Goal: Contribute content: Add original content to the website for others to see

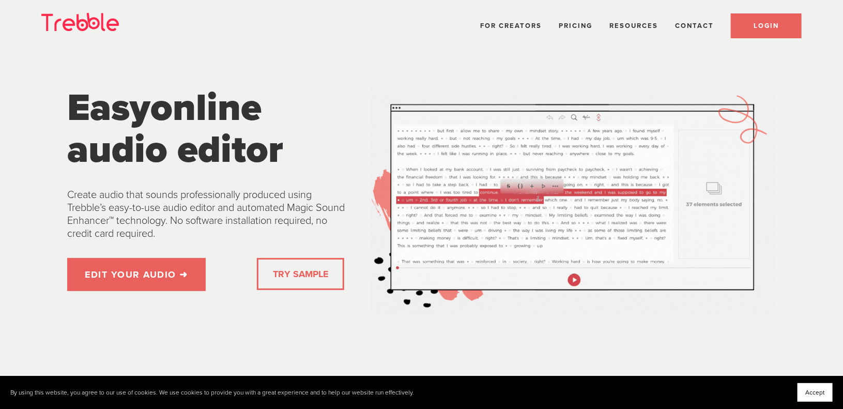
click at [764, 22] on span "LOGIN" at bounding box center [765, 26] width 25 height 8
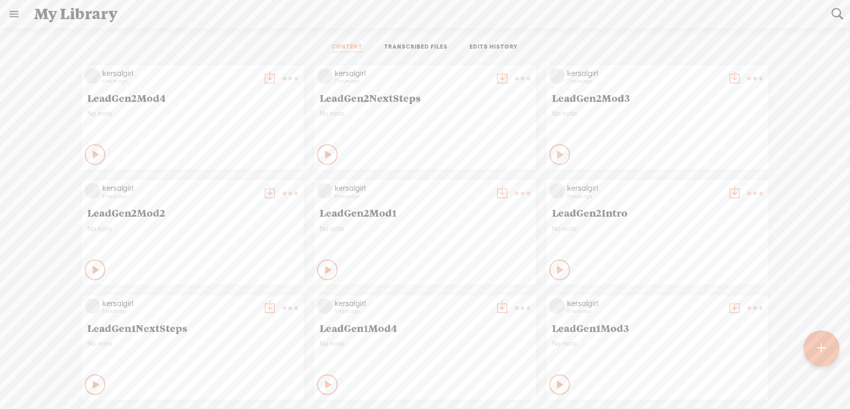
click at [283, 77] on t at bounding box center [290, 78] width 14 height 14
click at [246, 186] on link "Download as..." at bounding box center [233, 184] width 103 height 24
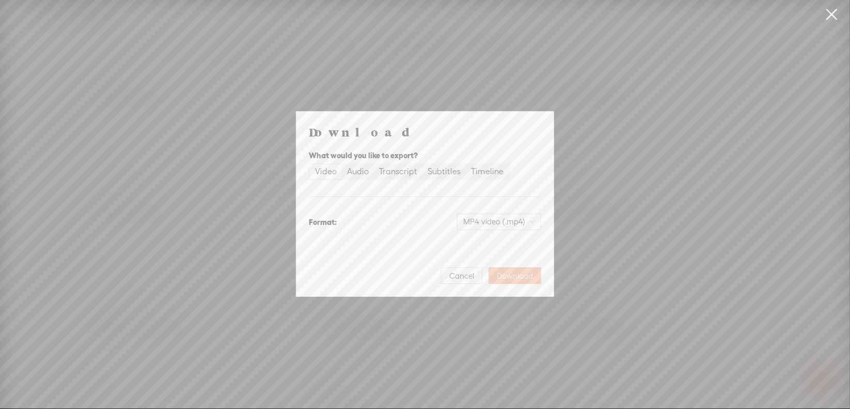
click at [521, 276] on span "Download" at bounding box center [515, 276] width 36 height 10
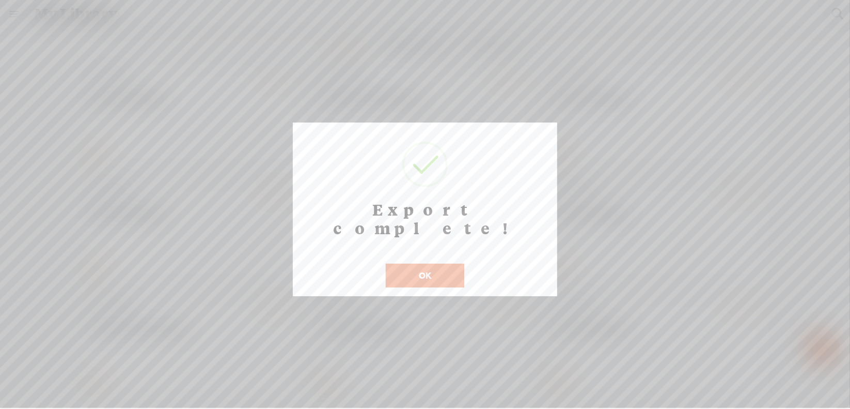
click at [433, 263] on button "OK" at bounding box center [425, 275] width 79 height 24
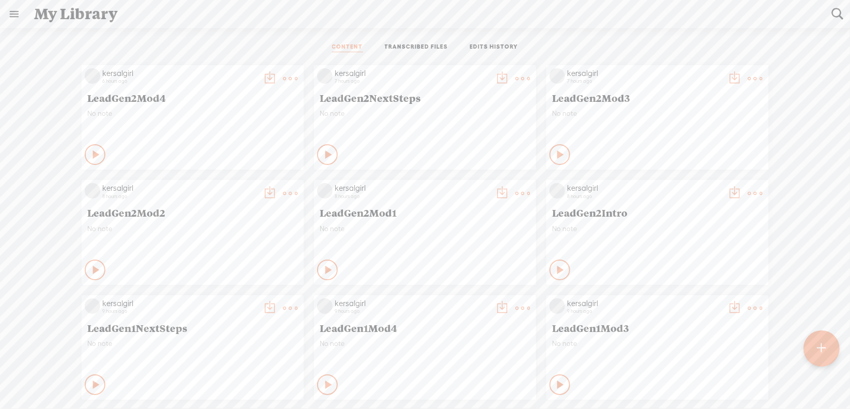
click at [818, 350] on t at bounding box center [822, 348] width 9 height 23
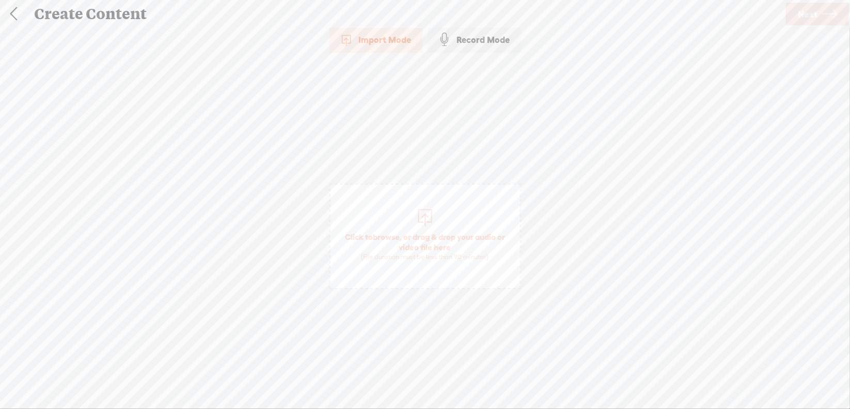
click at [386, 233] on span "browse" at bounding box center [386, 236] width 27 height 9
click at [810, 11] on span "Next" at bounding box center [808, 14] width 20 height 26
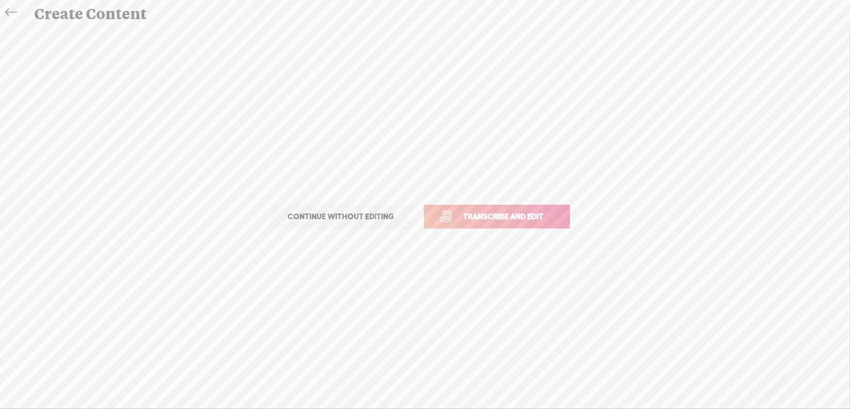
click at [503, 214] on span "Transcribe and edit" at bounding box center [504, 216] width 102 height 12
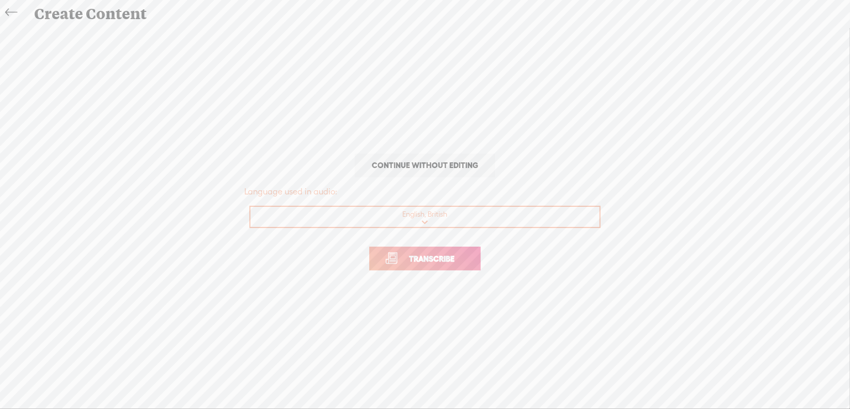
click at [434, 257] on span "Transcribe" at bounding box center [431, 259] width 67 height 12
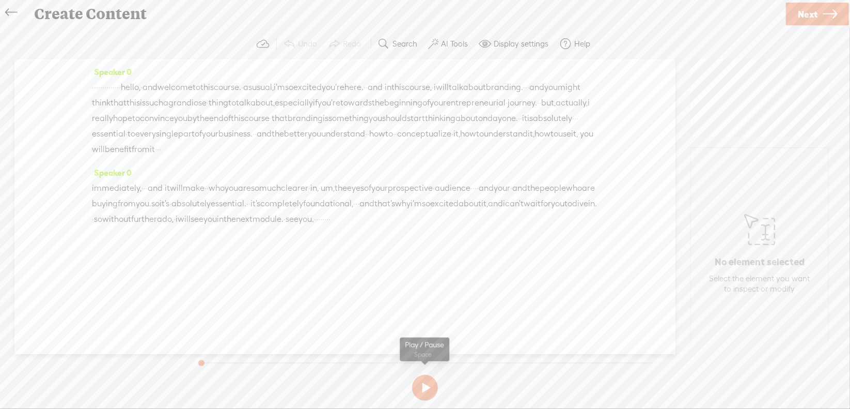
click at [424, 387] on button at bounding box center [425, 388] width 26 height 26
click at [425, 388] on section at bounding box center [425, 387] width 463 height 34
click at [426, 384] on button at bounding box center [425, 388] width 26 height 26
drag, startPoint x: 96, startPoint y: 84, endPoint x: 169, endPoint y: 88, distance: 73.4
click at [169, 88] on div "· · · · · · · · · · · · · · hello, · and welcome to this course. · as usual, i'…" at bounding box center [345, 118] width 506 height 77
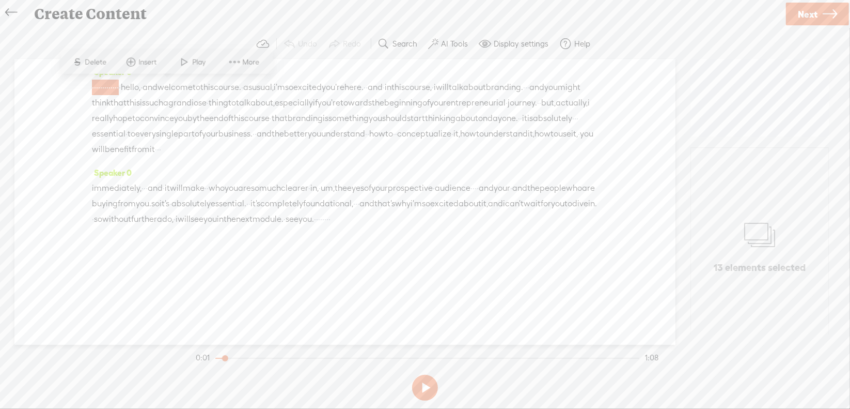
click at [84, 57] on span "S" at bounding box center [77, 62] width 15 height 19
click at [366, 88] on span "and" at bounding box center [358, 87] width 15 height 15
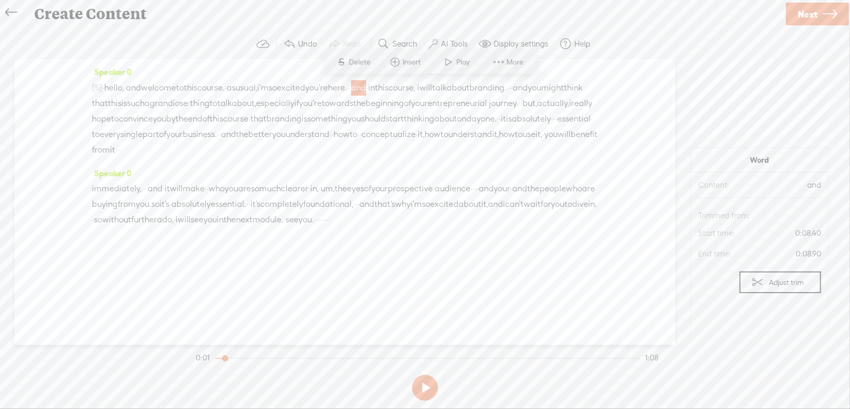
click at [351, 60] on span "Delete" at bounding box center [361, 62] width 24 height 10
click at [504, 96] on span "·" at bounding box center [505, 87] width 2 height 15
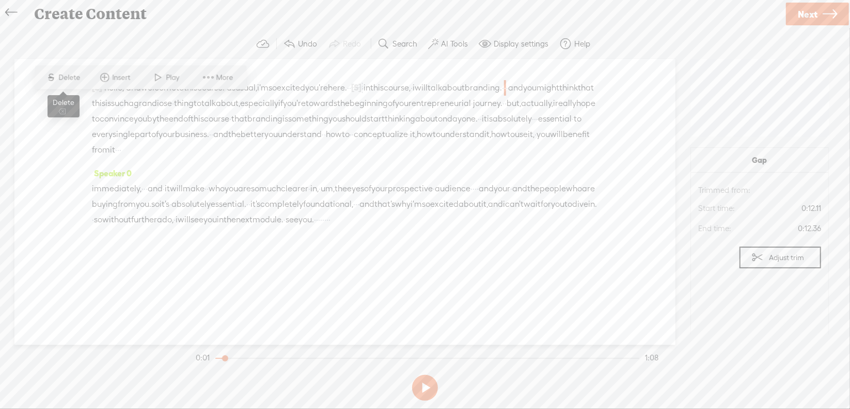
click at [61, 72] on span "Delete" at bounding box center [71, 77] width 24 height 10
click at [553, 127] on span "·" at bounding box center [554, 118] width 2 height 15
click at [377, 110] on span "Delete" at bounding box center [376, 108] width 24 height 10
click at [159, 158] on span "·" at bounding box center [158, 150] width 2 height 15
click at [113, 138] on span "S" at bounding box center [106, 139] width 15 height 19
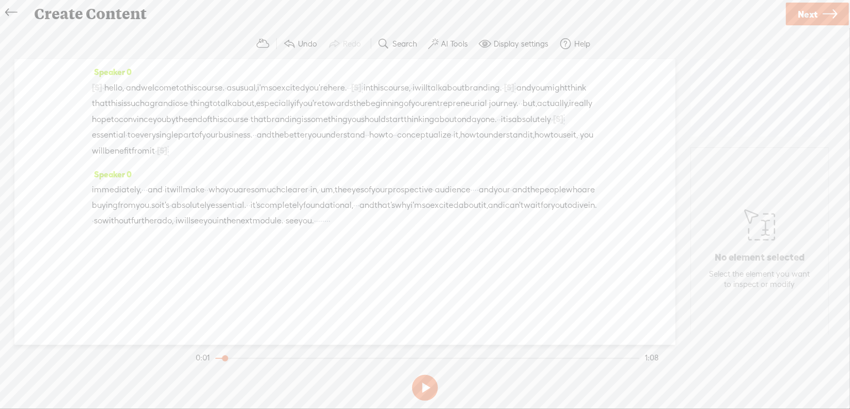
click at [146, 197] on span "·" at bounding box center [145, 189] width 2 height 15
click at [93, 183] on span "Delete" at bounding box center [83, 178] width 24 height 10
click at [343, 198] on span "um," at bounding box center [336, 189] width 14 height 15
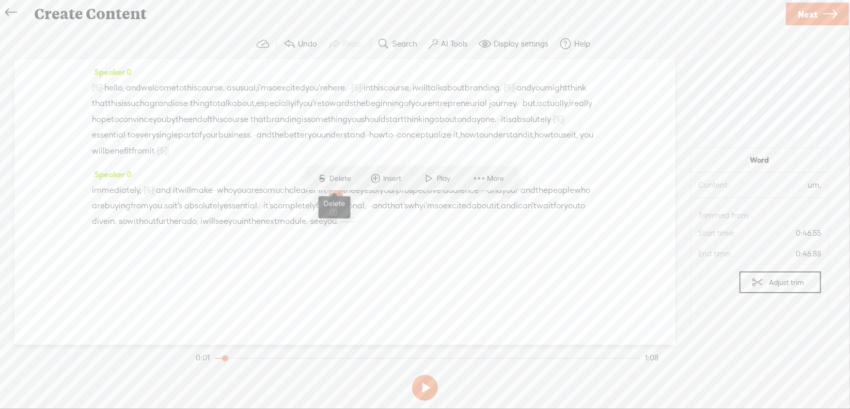
click at [329, 173] on span "S" at bounding box center [322, 178] width 15 height 19
click at [479, 198] on span "·" at bounding box center [478, 189] width 2 height 15
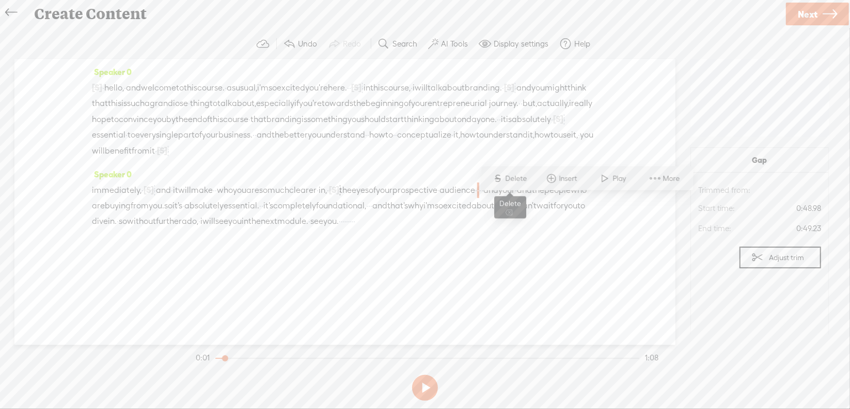
click at [525, 176] on span "Delete" at bounding box center [518, 178] width 24 height 10
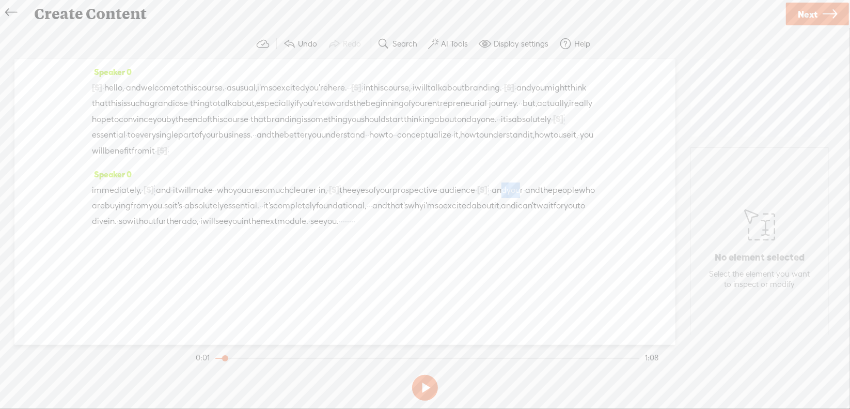
drag, startPoint x: 124, startPoint y: 219, endPoint x: 147, endPoint y: 220, distance: 22.8
click at [147, 220] on div "immediately, · [S] · · and · it will make · · who you are so much clearer · in,…" at bounding box center [345, 205] width 506 height 47
click at [62, 192] on span "S" at bounding box center [57, 194] width 15 height 19
click at [357, 213] on span "·" at bounding box center [356, 205] width 2 height 15
click at [490, 196] on span "Delete" at bounding box center [488, 194] width 24 height 10
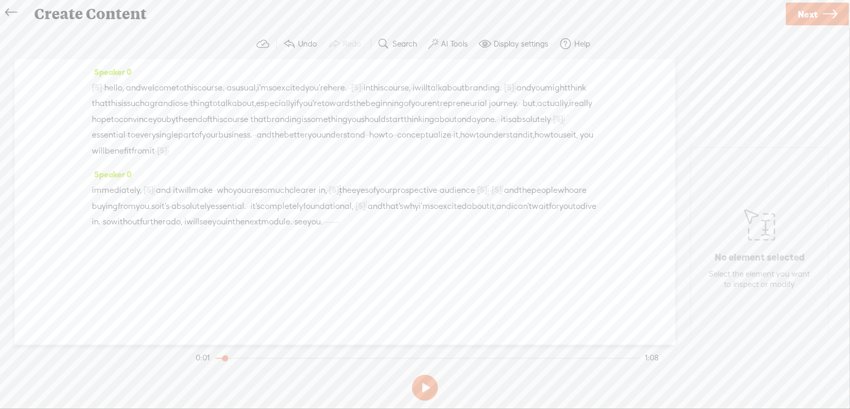
drag, startPoint x: 138, startPoint y: 251, endPoint x: 210, endPoint y: 251, distance: 71.8
click at [210, 229] on div "immediately, · [S] · · and · it will make · · who you are so much clearer · in,…" at bounding box center [345, 206] width 506 height 48
click at [130, 222] on span "Delete" at bounding box center [138, 225] width 24 height 10
click at [104, 85] on span "·" at bounding box center [103, 87] width 2 height 15
click at [143, 61] on span "Play" at bounding box center [142, 62] width 16 height 10
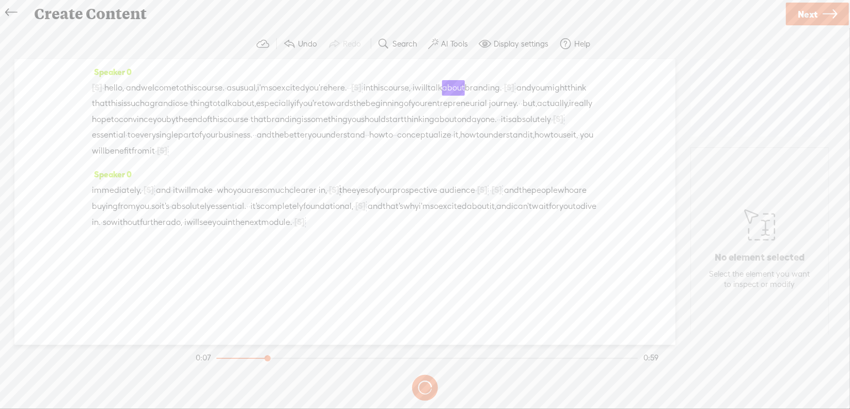
click at [427, 385] on button at bounding box center [425, 387] width 30 height 30
click at [420, 383] on button at bounding box center [425, 388] width 26 height 26
click at [305, 90] on span "excited" at bounding box center [291, 87] width 28 height 15
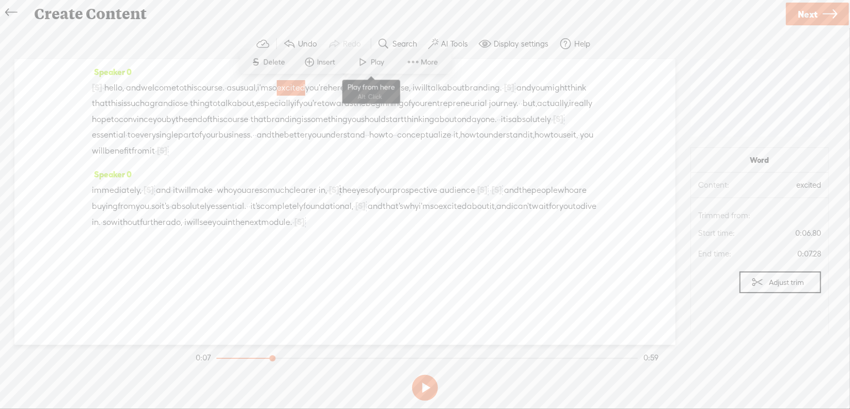
click at [372, 64] on span "Play" at bounding box center [379, 62] width 16 height 10
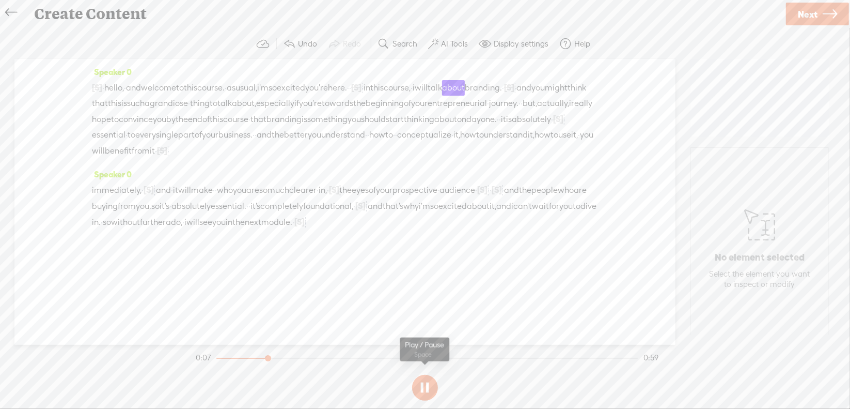
click at [426, 387] on button at bounding box center [425, 388] width 26 height 26
click at [364, 86] on span "·" at bounding box center [363, 87] width 2 height 15
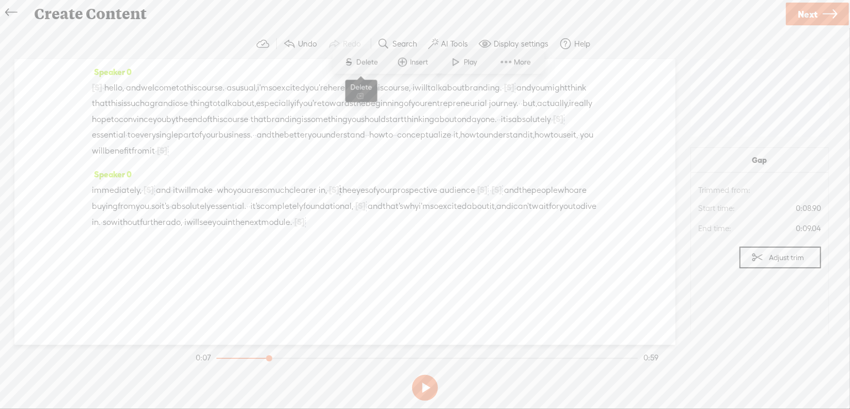
click at [363, 65] on span "Delete" at bounding box center [369, 62] width 24 height 10
click at [328, 86] on span "you're" at bounding box center [316, 87] width 23 height 15
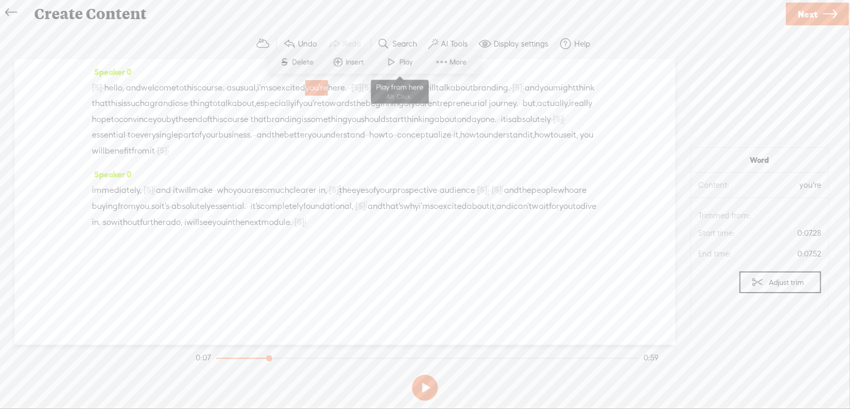
click at [388, 58] on span at bounding box center [391, 62] width 15 height 19
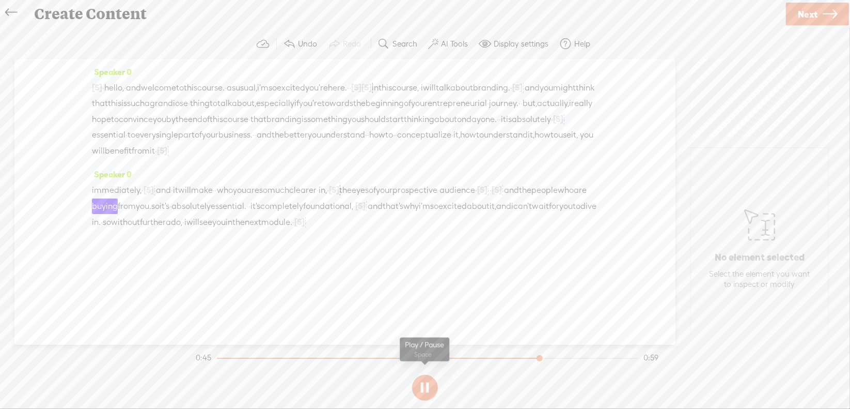
click at [423, 386] on button at bounding box center [425, 388] width 26 height 26
drag, startPoint x: 106, startPoint y: 221, endPoint x: 136, endPoint y: 224, distance: 30.1
click at [136, 224] on div "immediately, · [S] · · and · it will make · · who you are so much clearer · in,…" at bounding box center [345, 206] width 506 height 48
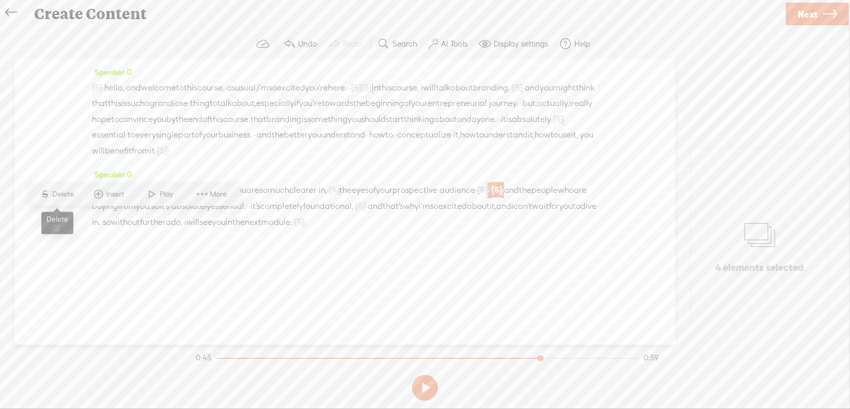
click at [74, 197] on span "Delete" at bounding box center [65, 194] width 24 height 10
click at [438, 198] on span "prospective" at bounding box center [415, 189] width 45 height 15
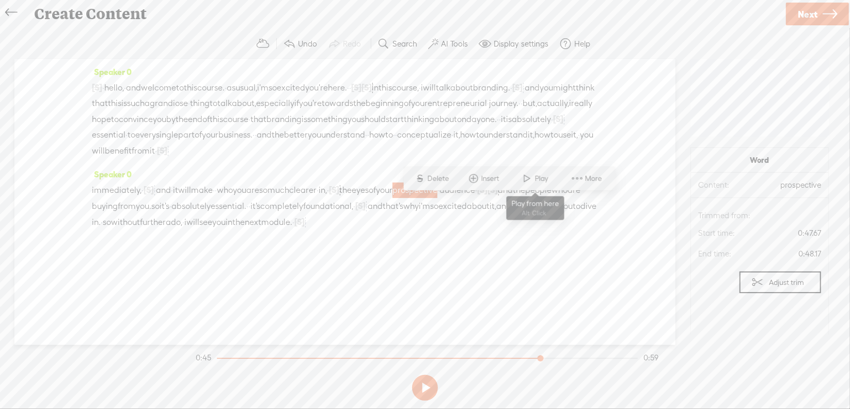
click at [520, 179] on span at bounding box center [527, 178] width 15 height 19
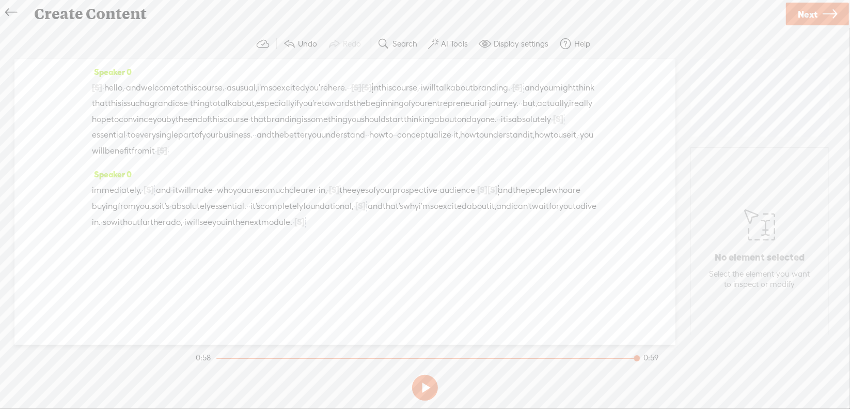
click at [294, 226] on span "[S]" at bounding box center [299, 221] width 10 height 9
click at [129, 226] on span at bounding box center [125, 224] width 23 height 21
drag, startPoint x: 139, startPoint y: 248, endPoint x: 165, endPoint y: 249, distance: 26.4
click at [165, 229] on div "immediately, · [S] · · and · it will make · · who you are so much clearer · in,…" at bounding box center [345, 206] width 506 height 48
click at [96, 225] on span "Delete" at bounding box center [89, 225] width 24 height 10
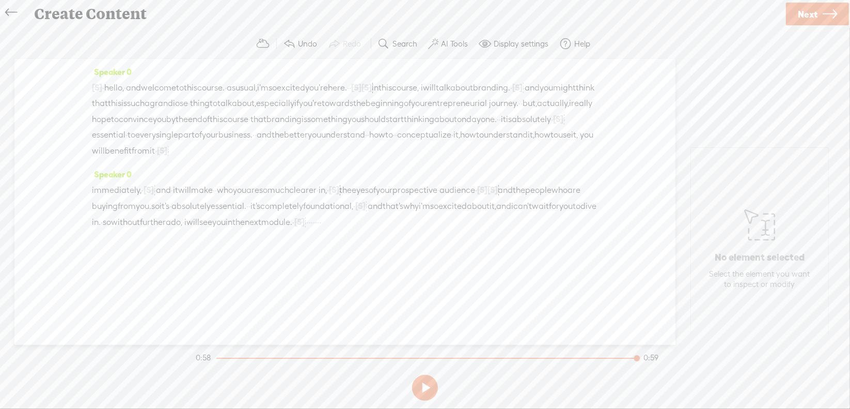
click at [261, 230] on span "module." at bounding box center [276, 221] width 31 height 15
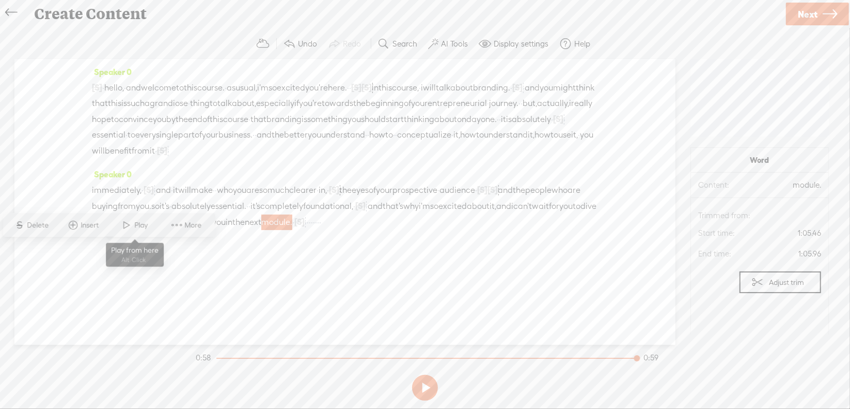
click at [124, 222] on span at bounding box center [126, 225] width 15 height 19
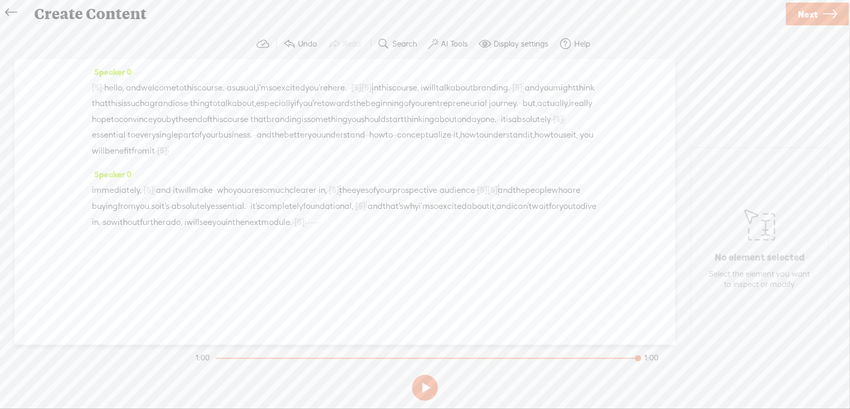
drag, startPoint x: 150, startPoint y: 251, endPoint x: 193, endPoint y: 241, distance: 44.5
click at [201, 230] on div "immediately, · [S] · · and · it will make · · who you are so much clearer · in,…" at bounding box center [345, 206] width 506 height 48
click at [116, 221] on span "Delete" at bounding box center [122, 225] width 24 height 10
click at [261, 230] on span "module." at bounding box center [276, 221] width 31 height 15
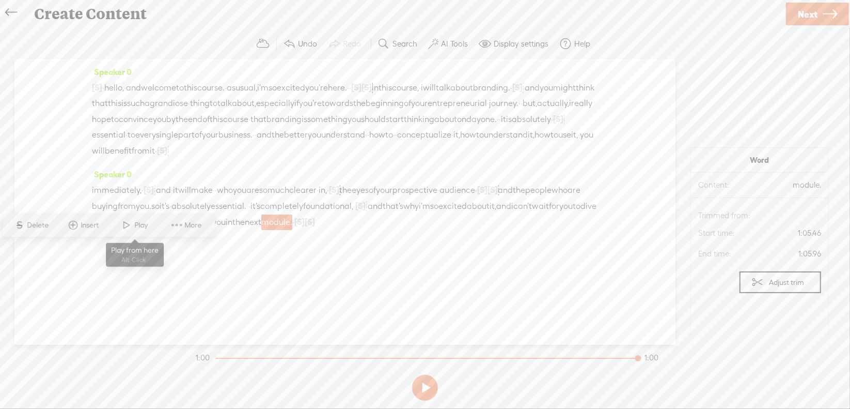
click at [130, 224] on span at bounding box center [126, 225] width 15 height 19
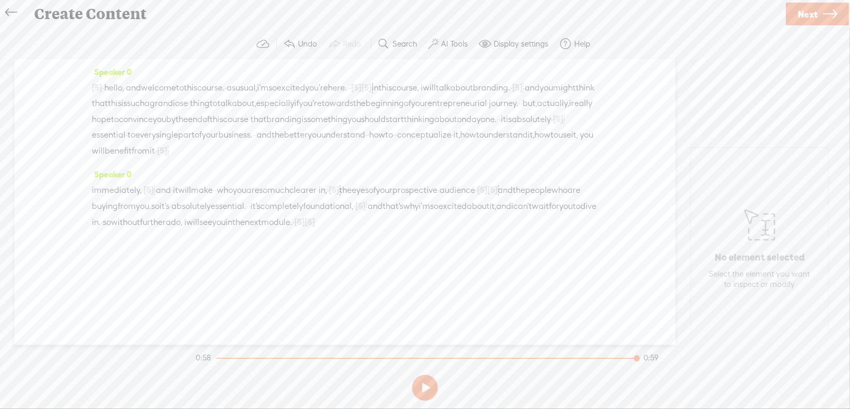
click at [294, 226] on span "[S]" at bounding box center [299, 221] width 10 height 9
click at [124, 224] on span at bounding box center [125, 224] width 23 height 21
click at [261, 230] on span "module." at bounding box center [276, 221] width 31 height 15
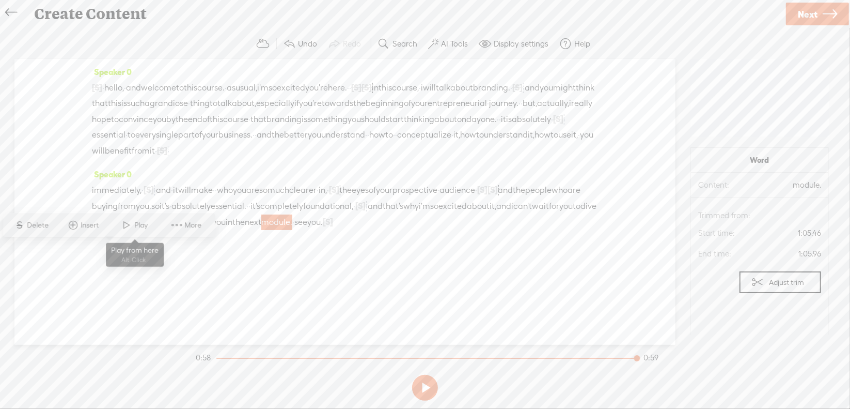
click at [138, 226] on span "Play" at bounding box center [143, 225] width 16 height 10
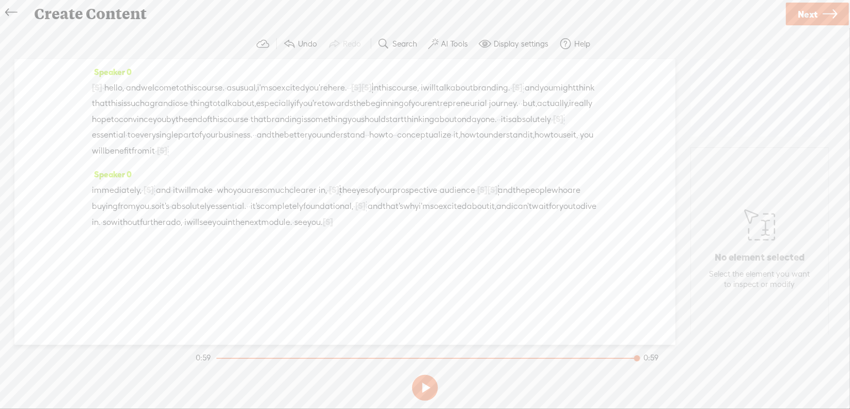
click at [808, 15] on span "Next" at bounding box center [808, 14] width 20 height 26
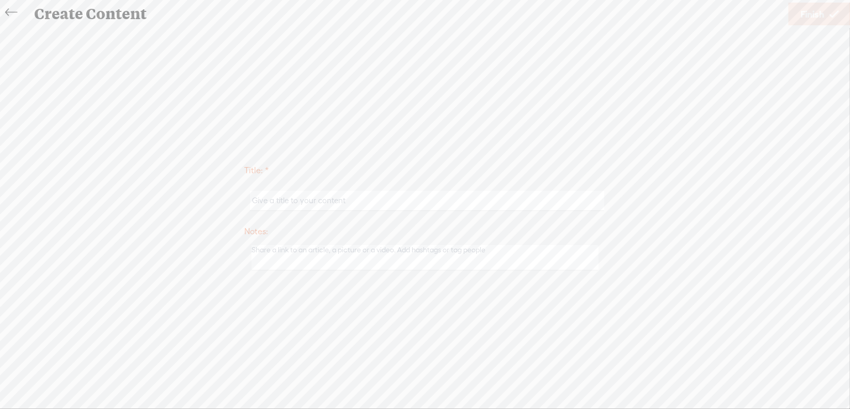
click at [316, 199] on input "text" at bounding box center [427, 201] width 354 height 20
type input "Brand1Intro"
click at [827, 18] on link "Finish" at bounding box center [820, 14] width 62 height 23
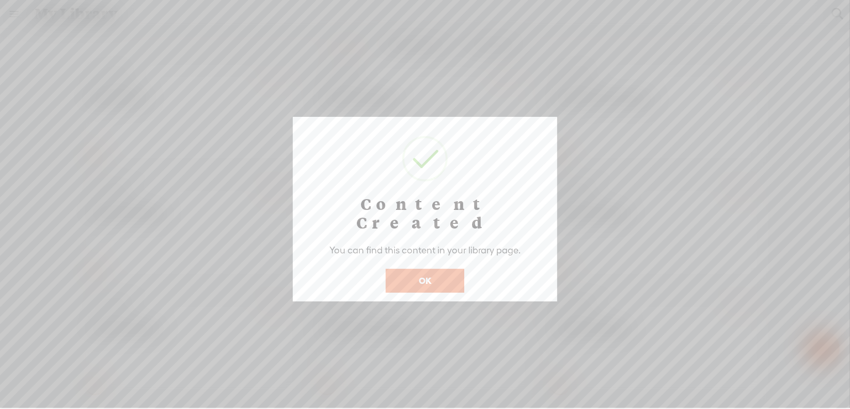
click at [409, 269] on button "OK" at bounding box center [425, 281] width 79 height 24
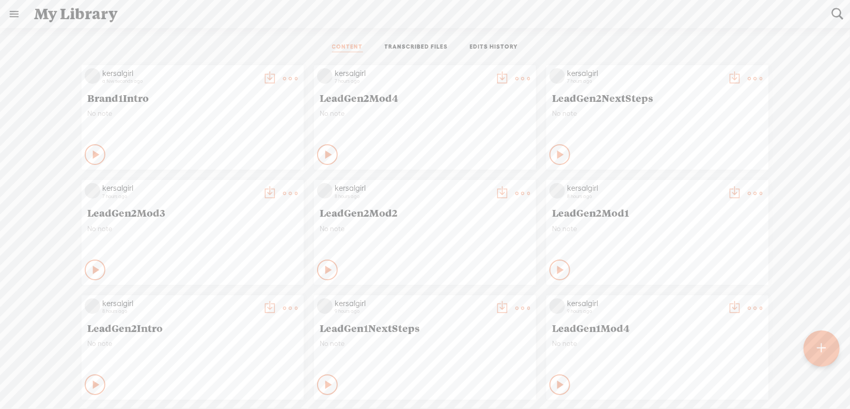
click at [822, 344] on t at bounding box center [821, 348] width 9 height 23
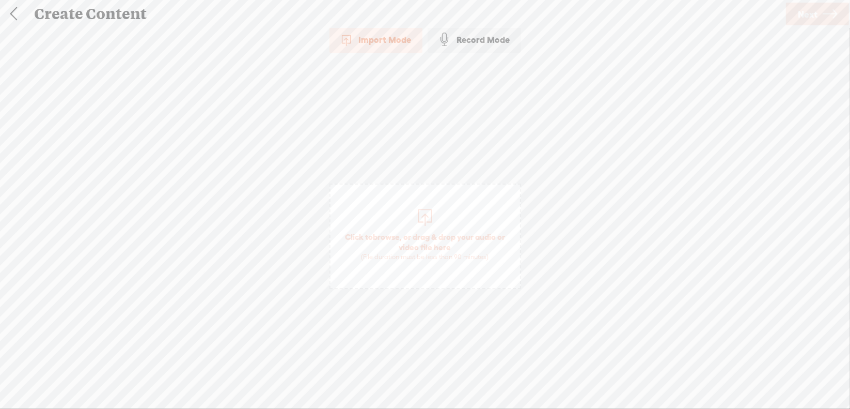
click at [389, 234] on span "browse" at bounding box center [386, 236] width 27 height 9
click at [816, 17] on span "Next" at bounding box center [808, 14] width 20 height 26
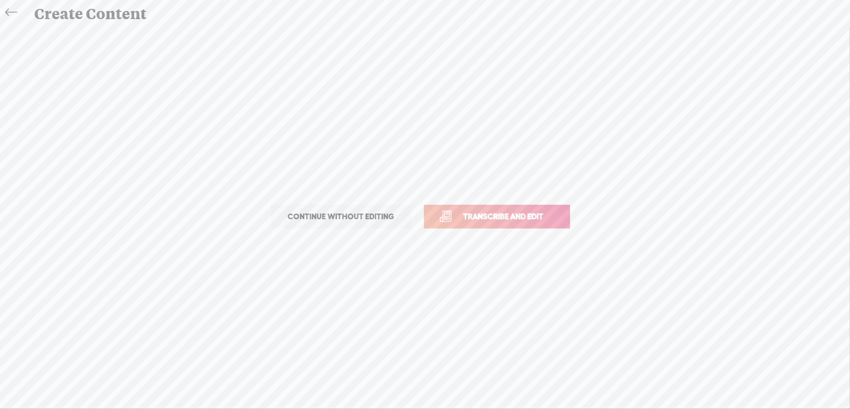
click at [519, 214] on span "Transcribe and edit" at bounding box center [504, 216] width 102 height 12
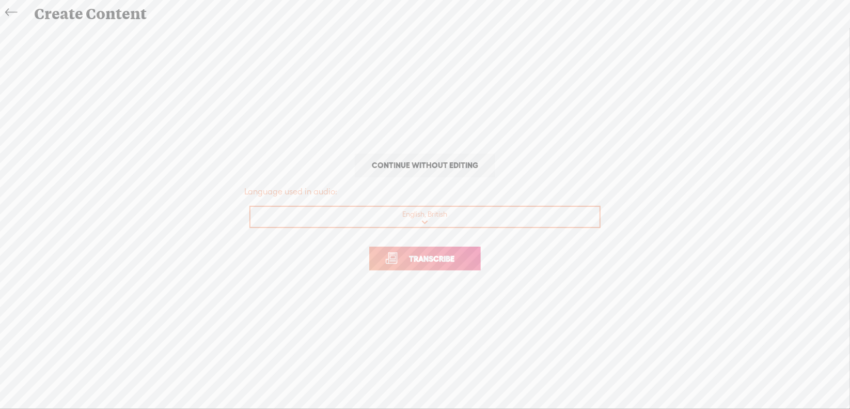
click at [422, 257] on span "Transcribe" at bounding box center [431, 259] width 67 height 12
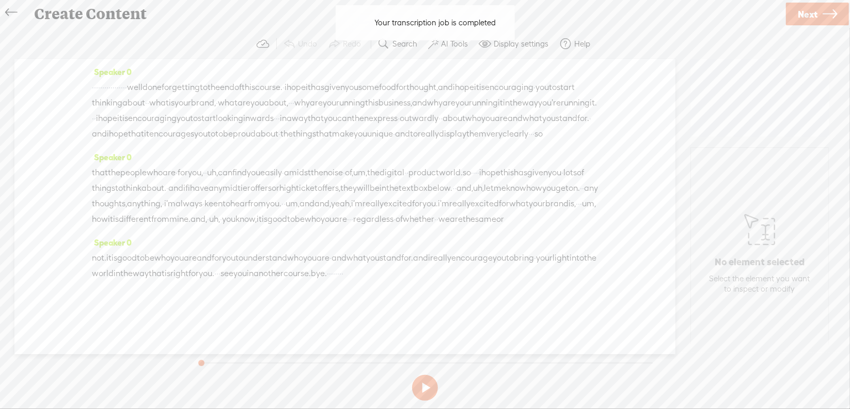
click at [425, 388] on button at bounding box center [425, 388] width 26 height 26
click at [0, 0] on button at bounding box center [0, 0] width 0 height 0
drag, startPoint x: 96, startPoint y: 86, endPoint x: 186, endPoint y: 90, distance: 90.5
click at [186, 90] on div "· · · · · · · · · · · · · · · · · well done for getting to the end of this cour…" at bounding box center [345, 111] width 506 height 62
click at [117, 60] on span "Delete" at bounding box center [115, 62] width 24 height 10
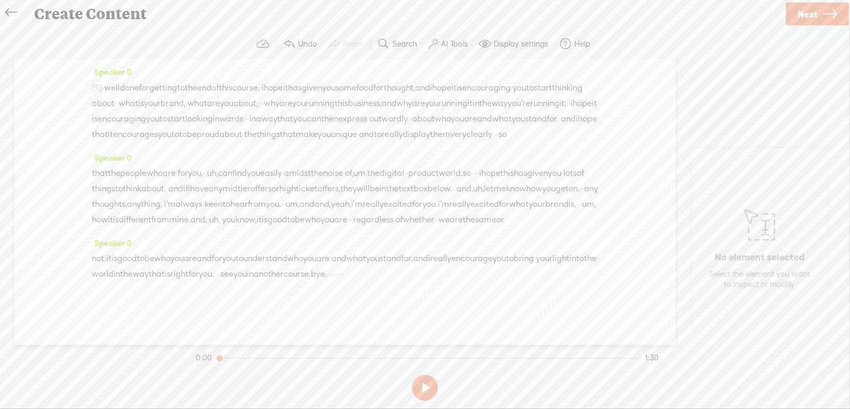
click at [262, 105] on span "·" at bounding box center [261, 103] width 2 height 15
click at [393, 77] on span "Delete" at bounding box center [385, 77] width 24 height 10
drag, startPoint x: 102, startPoint y: 131, endPoint x: 72, endPoint y: 123, distance: 31.4
click at [270, 127] on span "·" at bounding box center [271, 119] width 2 height 15
click at [40, 102] on span "S Delete" at bounding box center [31, 108] width 52 height 19
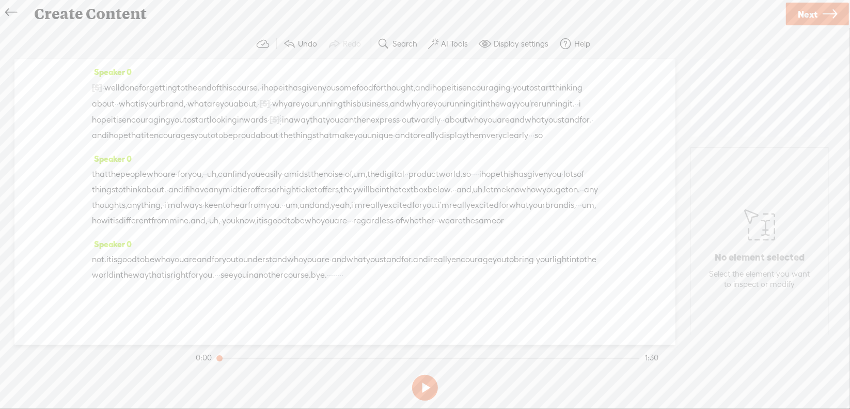
scroll to position [52, 0]
click at [533, 128] on span "·" at bounding box center [532, 135] width 2 height 15
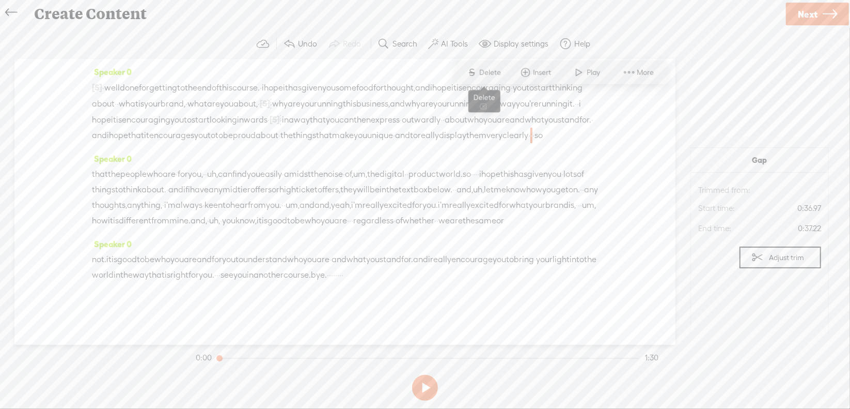
click at [493, 74] on span "Delete" at bounding box center [492, 72] width 24 height 10
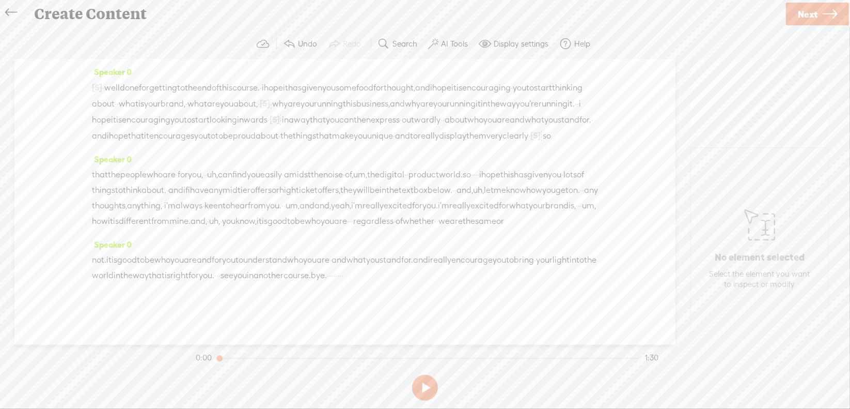
click at [218, 167] on span "uh," at bounding box center [212, 174] width 11 height 15
click at [184, 121] on span "Delete" at bounding box center [183, 126] width 24 height 10
click at [367, 167] on span "um," at bounding box center [360, 174] width 14 height 15
click at [377, 131] on span "Delete" at bounding box center [373, 126] width 24 height 10
drag, startPoint x: 566, startPoint y: 153, endPoint x: 358, endPoint y: 170, distance: 208.3
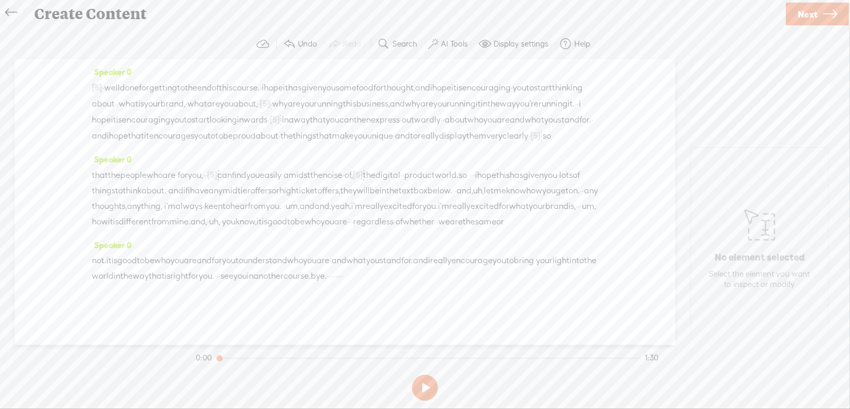
click at [358, 170] on div "that the people who are · for you, · · [S] uh, can find you easily · amidst the…" at bounding box center [345, 198] width 506 height 63
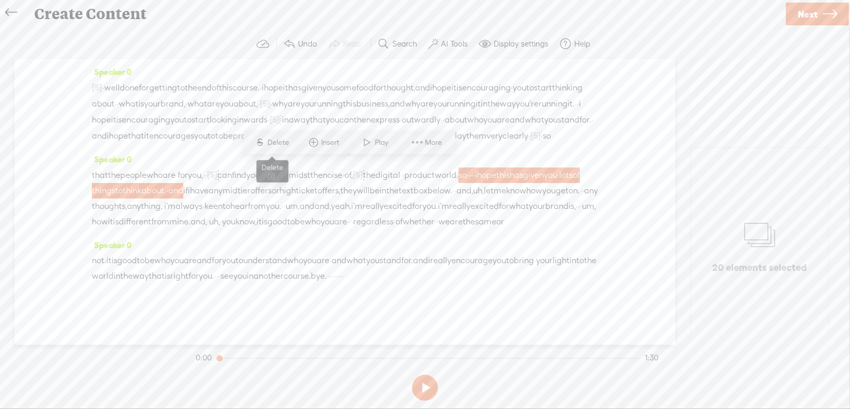
click at [289, 144] on span "Delete" at bounding box center [280, 142] width 24 height 10
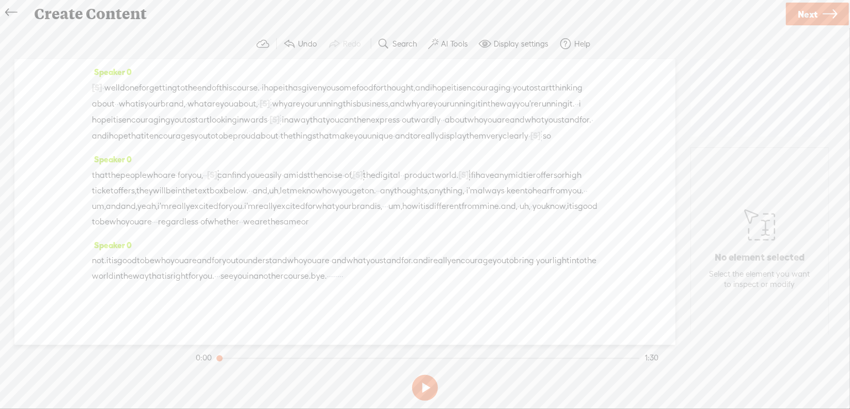
click at [280, 183] on span "uh," at bounding box center [274, 190] width 11 height 15
click at [391, 139] on span "Delete" at bounding box center [392, 142] width 24 height 10
click at [106, 199] on span "um," at bounding box center [99, 206] width 14 height 15
click at [317, 157] on span "Delete" at bounding box center [319, 157] width 24 height 10
drag, startPoint x: 420, startPoint y: 181, endPoint x: 443, endPoint y: 184, distance: 23.4
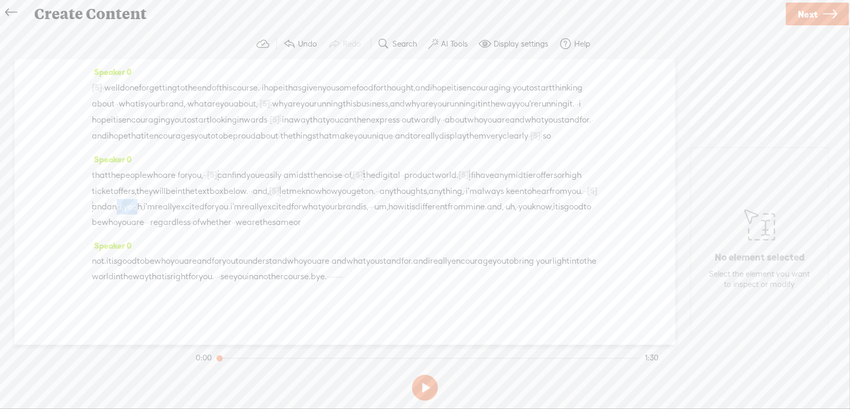
click at [443, 184] on div "that the people who are · for you, · · [S] uh, can find you easily · amidst the…" at bounding box center [345, 198] width 506 height 63
click at [376, 160] on span "Delete" at bounding box center [376, 157] width 24 height 10
click at [344, 199] on span "·" at bounding box center [345, 206] width 2 height 15
click at [164, 173] on span "Delete" at bounding box center [157, 173] width 24 height 10
click at [356, 199] on span "um," at bounding box center [363, 206] width 14 height 15
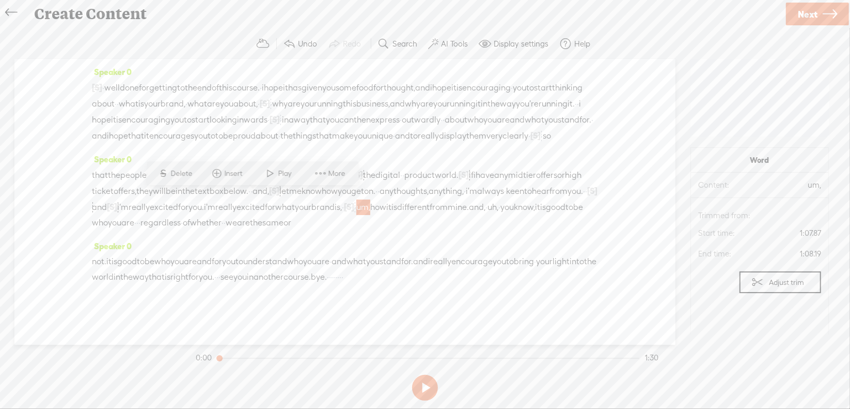
click at [183, 177] on span "Delete" at bounding box center [183, 173] width 24 height 10
click at [484, 199] on span "uh," at bounding box center [489, 206] width 11 height 15
drag, startPoint x: 410, startPoint y: 199, endPoint x: 464, endPoint y: 199, distance: 54.2
click at [464, 199] on div "that the people who are · for you, · · [S] uh, can find you easily · amidst the…" at bounding box center [345, 199] width 506 height 64
click at [372, 176] on span "S" at bounding box center [365, 173] width 15 height 19
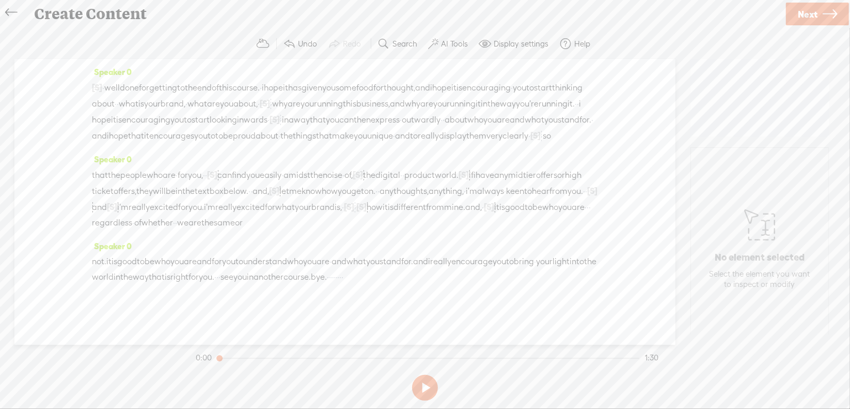
click at [465, 199] on span "and," at bounding box center [473, 206] width 17 height 15
click at [320, 175] on span "Delete" at bounding box center [318, 173] width 24 height 10
click at [581, 199] on span "·" at bounding box center [582, 206] width 2 height 15
click at [479, 176] on span "Delete" at bounding box center [472, 173] width 24 height 10
click at [219, 269] on span "·" at bounding box center [217, 276] width 2 height 15
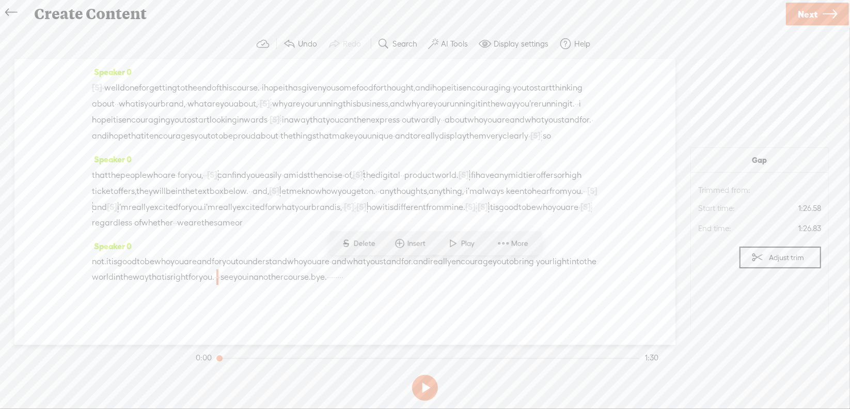
click at [370, 240] on span "Delete" at bounding box center [366, 243] width 24 height 10
drag, startPoint x: 95, startPoint y: 284, endPoint x: 136, endPoint y: 284, distance: 41.3
click at [136, 284] on div "not. it is good to be who you are and for you to understand who you are · and w…" at bounding box center [345, 270] width 506 height 32
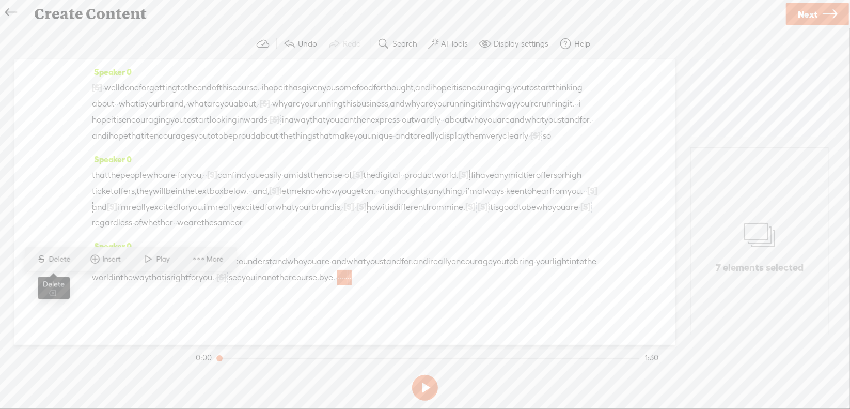
click at [58, 260] on span "Delete" at bounding box center [61, 259] width 24 height 10
click at [102, 88] on span "[S]" at bounding box center [97, 87] width 10 height 9
click at [104, 85] on span "·" at bounding box center [103, 87] width 2 height 15
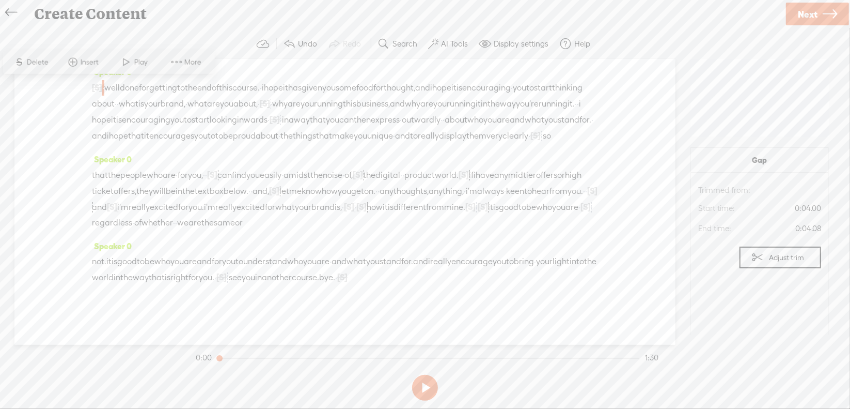
click at [129, 63] on span at bounding box center [126, 62] width 15 height 19
click at [424, 383] on section at bounding box center [425, 387] width 463 height 34
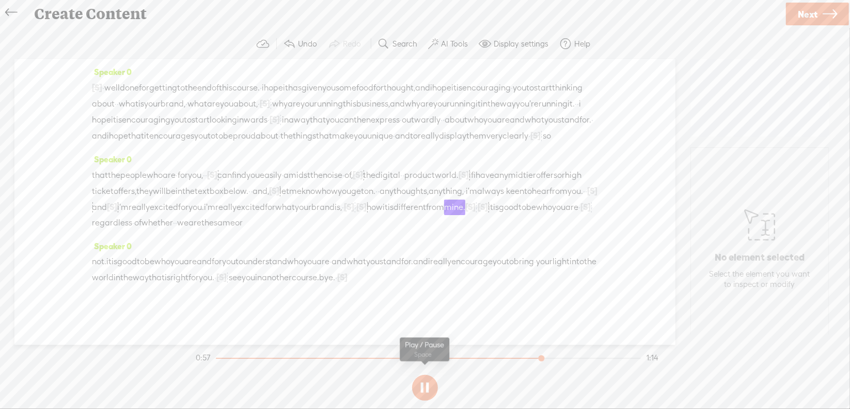
click at [423, 388] on section at bounding box center [425, 387] width 463 height 34
click at [423, 385] on button at bounding box center [425, 388] width 26 height 26
click at [107, 199] on span "and" at bounding box center [99, 206] width 15 height 15
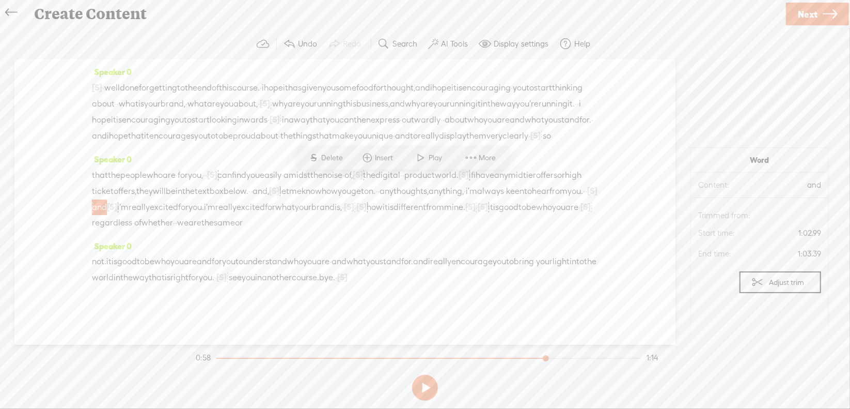
click at [337, 159] on span "Delete" at bounding box center [334, 157] width 24 height 10
click at [532, 183] on span "hear" at bounding box center [541, 190] width 18 height 15
click at [342, 154] on span "Play" at bounding box center [350, 157] width 16 height 10
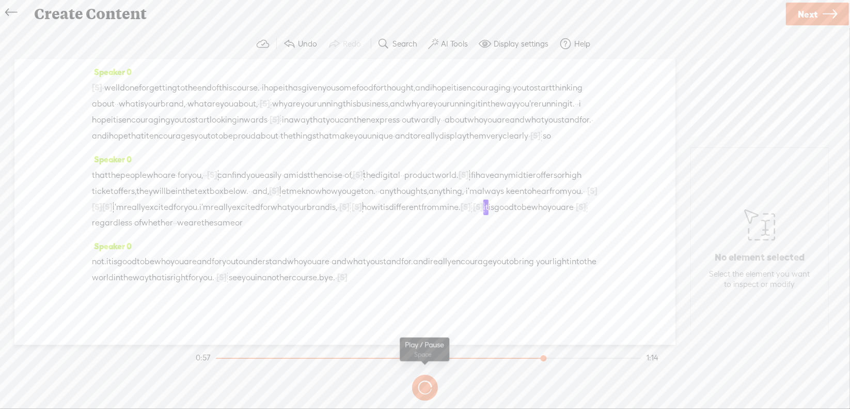
click at [0, 0] on button at bounding box center [0, 0] width 0 height 0
click at [350, 204] on span "·" at bounding box center [351, 206] width 2 height 15
click at [178, 176] on span "Delete" at bounding box center [171, 173] width 24 height 10
click at [469, 202] on span "[S]" at bounding box center [474, 206] width 10 height 9
click at [398, 173] on span "Restore" at bounding box center [400, 173] width 27 height 10
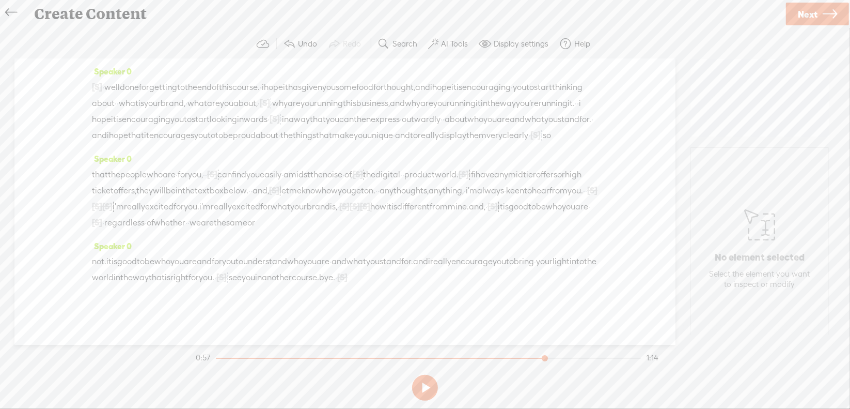
click at [488, 203] on span "[S]" at bounding box center [493, 205] width 10 height 9
click at [429, 175] on span "Restore" at bounding box center [426, 173] width 27 height 10
drag, startPoint x: 438, startPoint y: 199, endPoint x: 465, endPoint y: 200, distance: 27.4
click at [465, 200] on div "that the people who are · for you, · · [S] uh, can find you easily · amidst the…" at bounding box center [345, 198] width 506 height 64
click at [407, 179] on span "S Delete" at bounding box center [387, 173] width 52 height 19
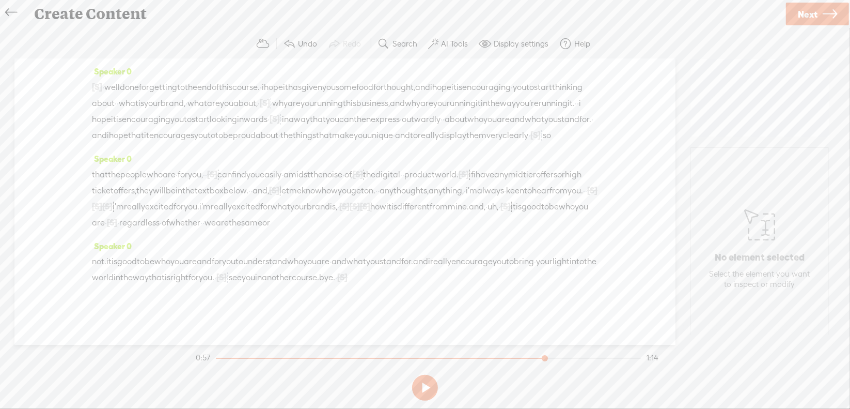
click at [290, 199] on span "your" at bounding box center [298, 206] width 17 height 15
click at [214, 174] on span "Play" at bounding box center [196, 173] width 52 height 19
click at [466, 144] on span "display" at bounding box center [452, 135] width 27 height 15
click at [491, 124] on span "Play" at bounding box center [499, 124] width 16 height 10
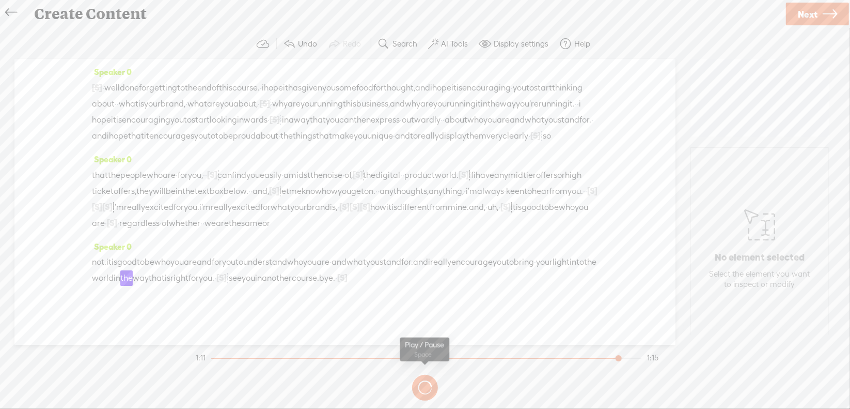
click at [0, 0] on button at bounding box center [0, 0] width 0 height 0
click at [149, 144] on span "encourages" at bounding box center [171, 135] width 45 height 15
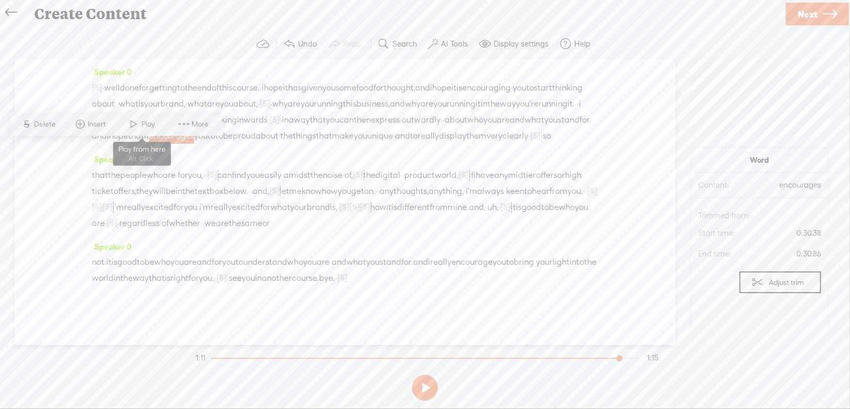
click at [158, 123] on span "Play" at bounding box center [150, 124] width 16 height 10
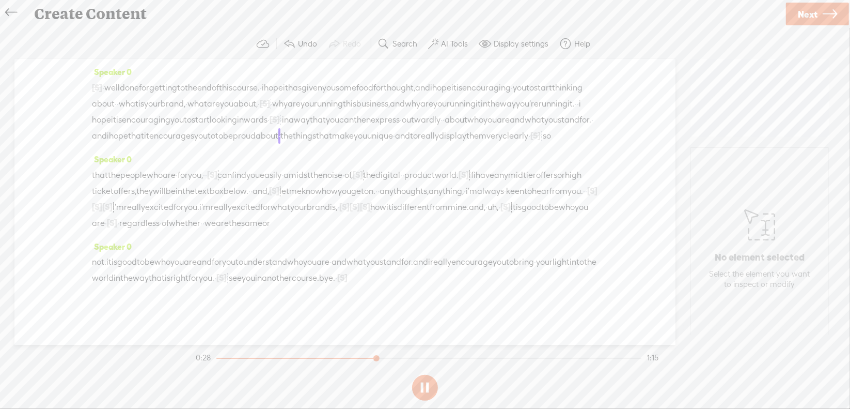
click at [423, 383] on button at bounding box center [425, 388] width 26 height 26
click at [208, 144] on span "to" at bounding box center [212, 135] width 8 height 15
click at [99, 127] on span "Delete" at bounding box center [94, 124] width 24 height 10
click at [149, 144] on span "encourages" at bounding box center [171, 135] width 45 height 15
click at [128, 120] on span at bounding box center [134, 124] width 15 height 19
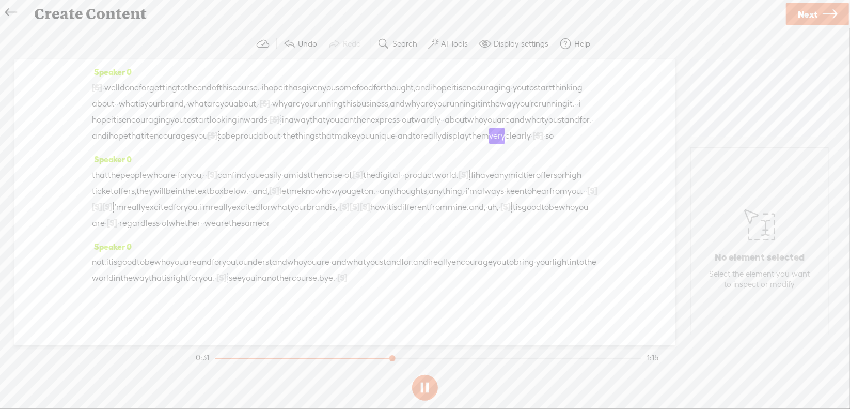
click at [445, 128] on span "about" at bounding box center [456, 119] width 23 height 15
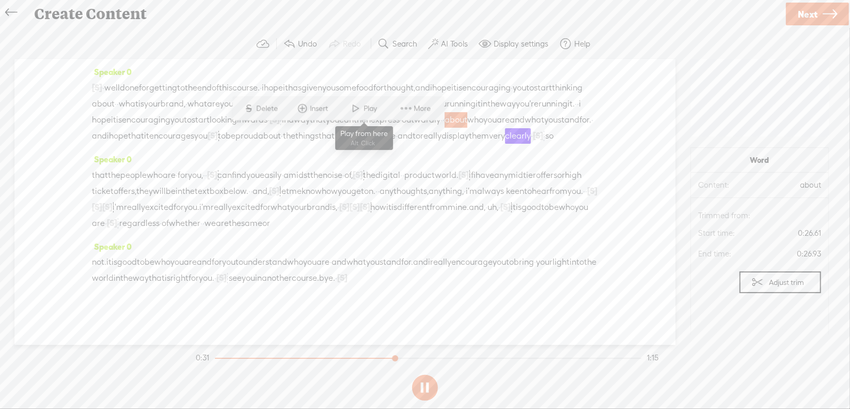
click at [355, 104] on span at bounding box center [356, 108] width 15 height 19
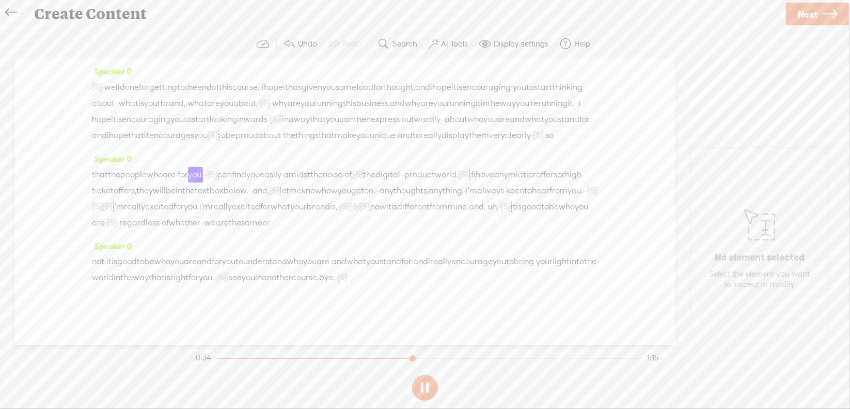
scroll to position [58, 0]
click at [242, 270] on span "see" at bounding box center [235, 277] width 13 height 15
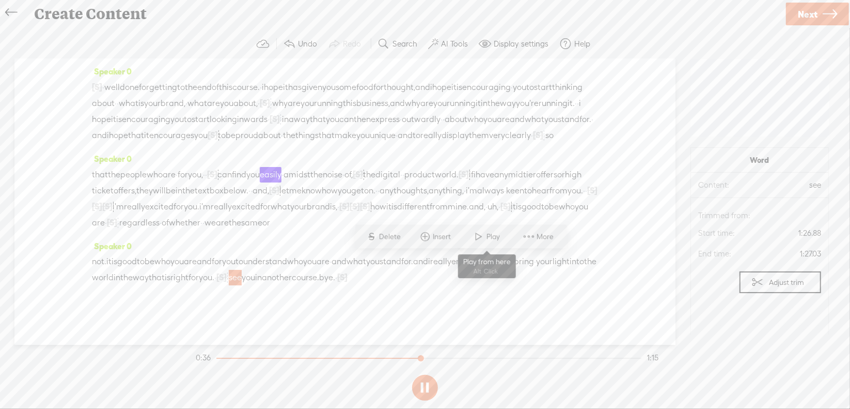
click at [472, 231] on span at bounding box center [479, 236] width 15 height 19
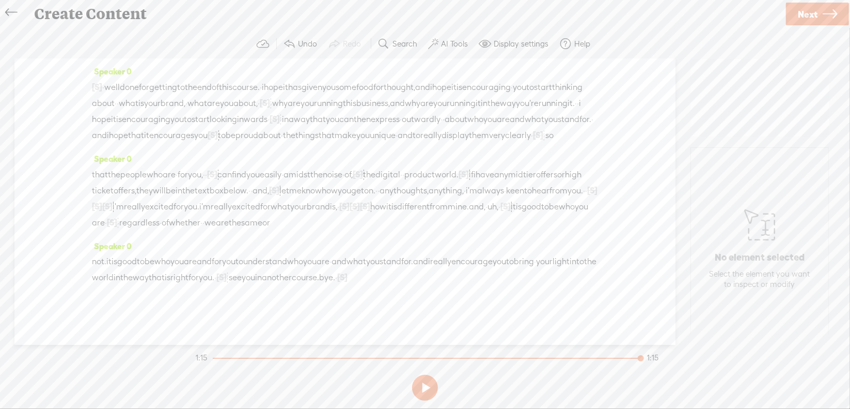
click at [805, 10] on span "Next" at bounding box center [808, 14] width 20 height 26
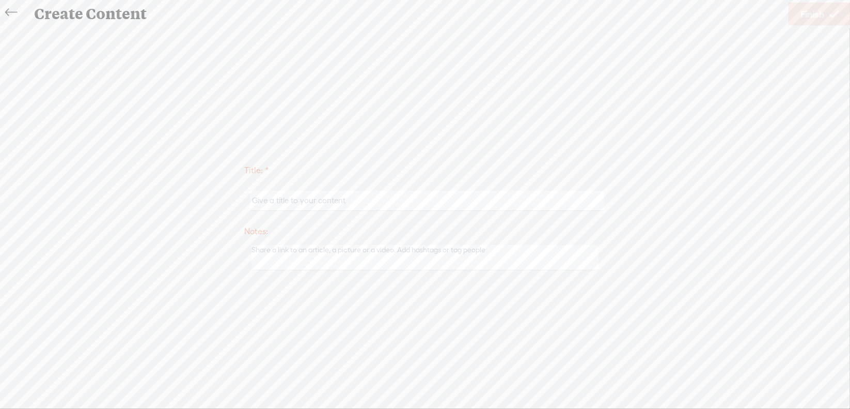
click at [324, 205] on input "text" at bounding box center [427, 201] width 354 height 20
type input "Brand1NextSteps"
click at [818, 10] on span "Finish" at bounding box center [813, 14] width 24 height 26
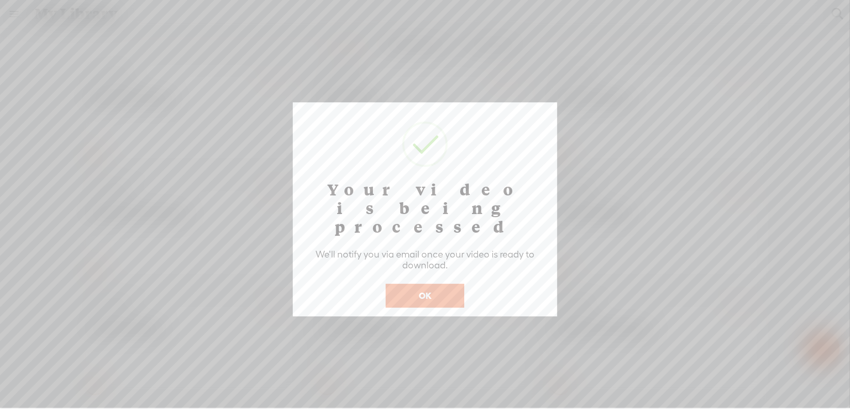
click at [439, 284] on button "OK" at bounding box center [425, 296] width 79 height 24
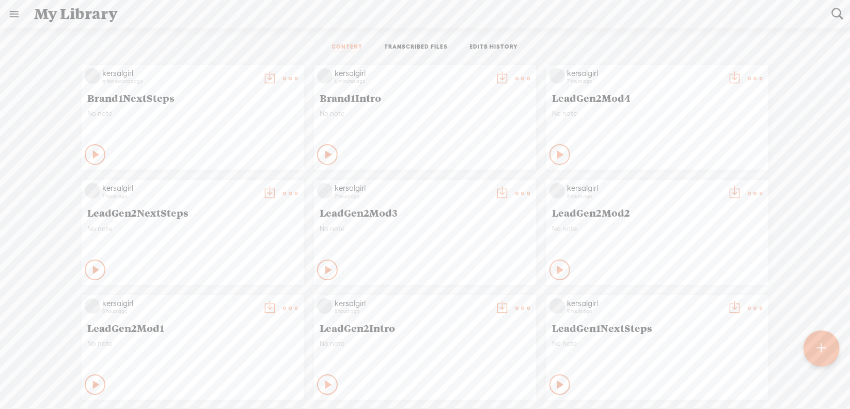
click at [298, 79] on t at bounding box center [290, 78] width 14 height 14
click at [480, 181] on link "Download as..." at bounding box center [465, 184] width 103 height 24
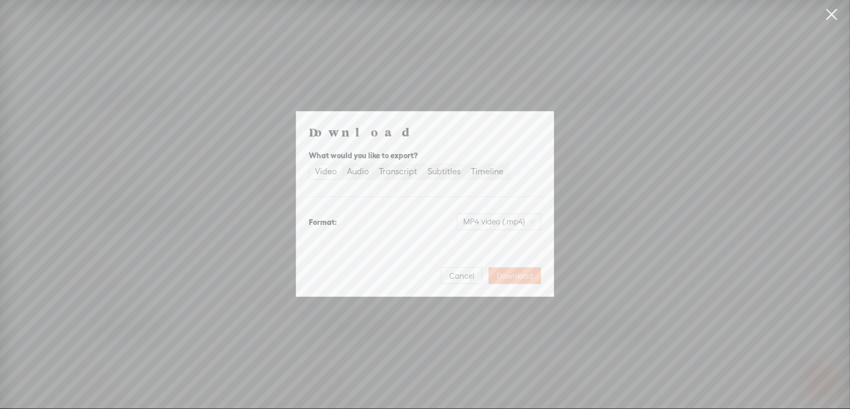
click at [511, 276] on span "Download" at bounding box center [515, 276] width 36 height 10
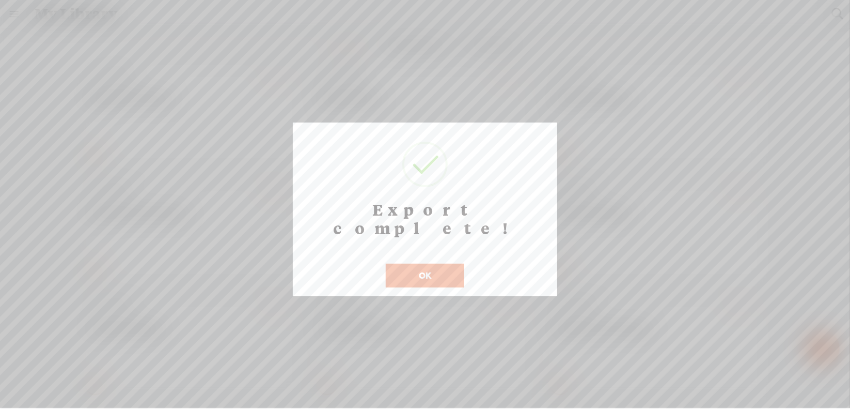
click at [414, 263] on button "OK" at bounding box center [425, 275] width 79 height 24
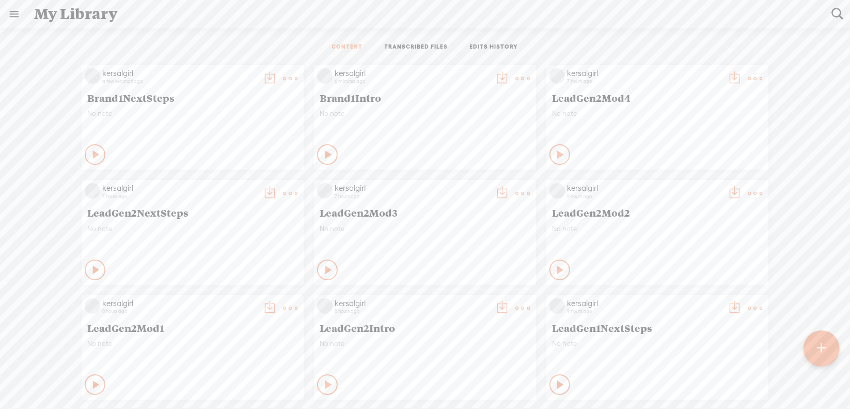
click at [813, 346] on div at bounding box center [822, 348] width 36 height 36
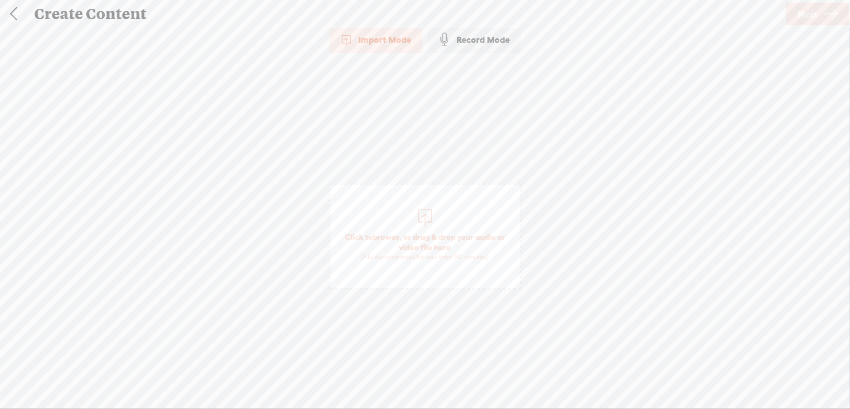
click at [381, 236] on span "browse" at bounding box center [386, 236] width 27 height 9
click at [800, 17] on span "Next" at bounding box center [808, 14] width 20 height 26
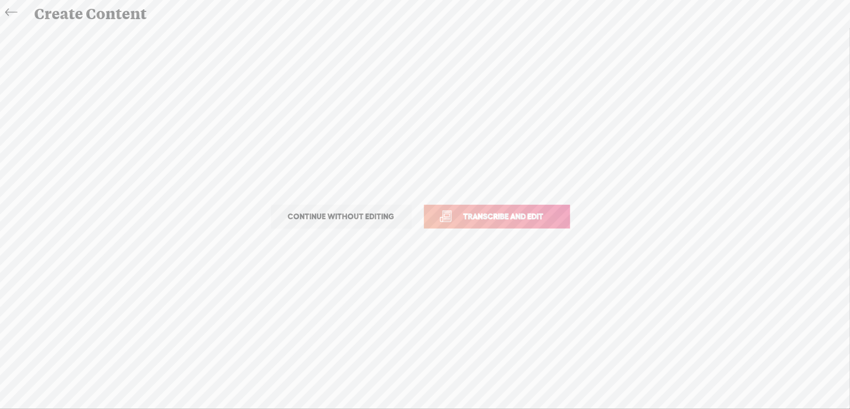
click at [498, 213] on span "Transcribe and edit" at bounding box center [504, 216] width 102 height 12
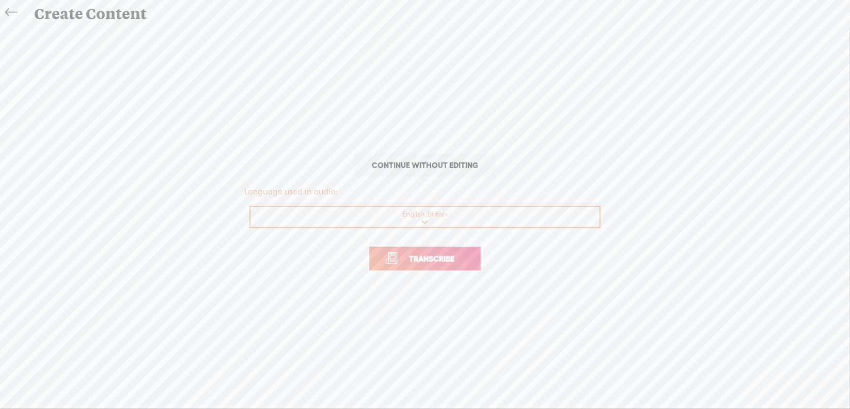
click at [439, 261] on span "Transcribe" at bounding box center [431, 259] width 67 height 12
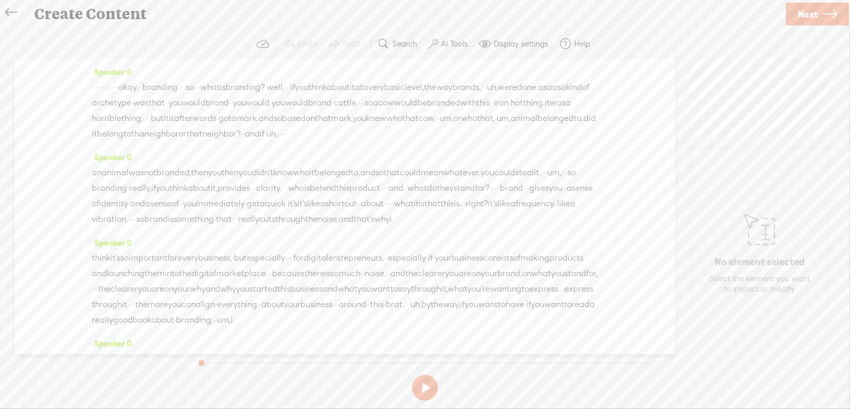
click at [428, 391] on button at bounding box center [425, 388] width 26 height 26
click at [424, 387] on button at bounding box center [425, 388] width 26 height 26
